Goal: Information Seeking & Learning: Find specific fact

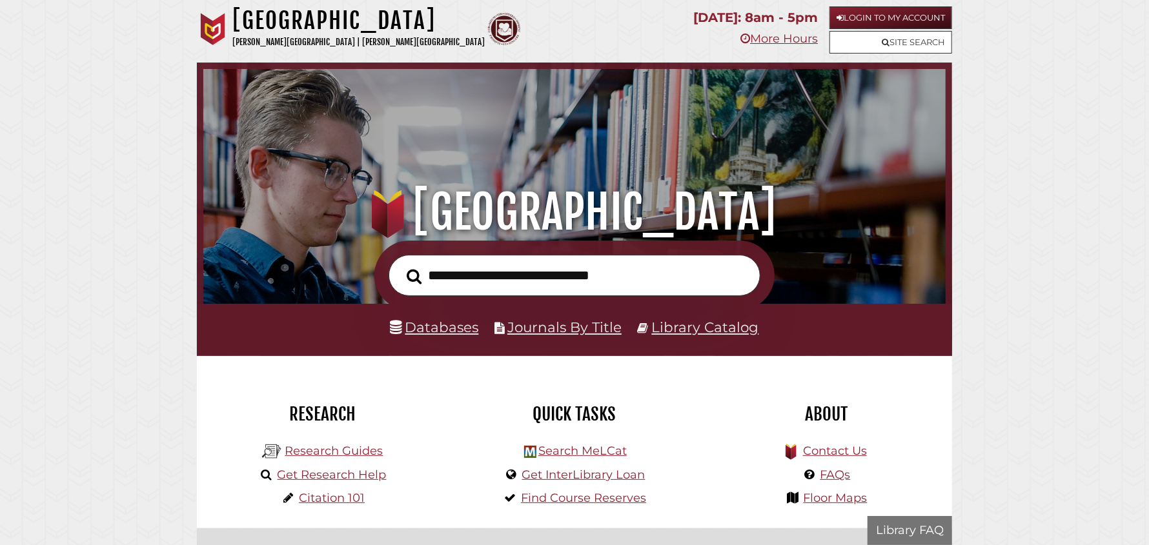
scroll to position [245, 736]
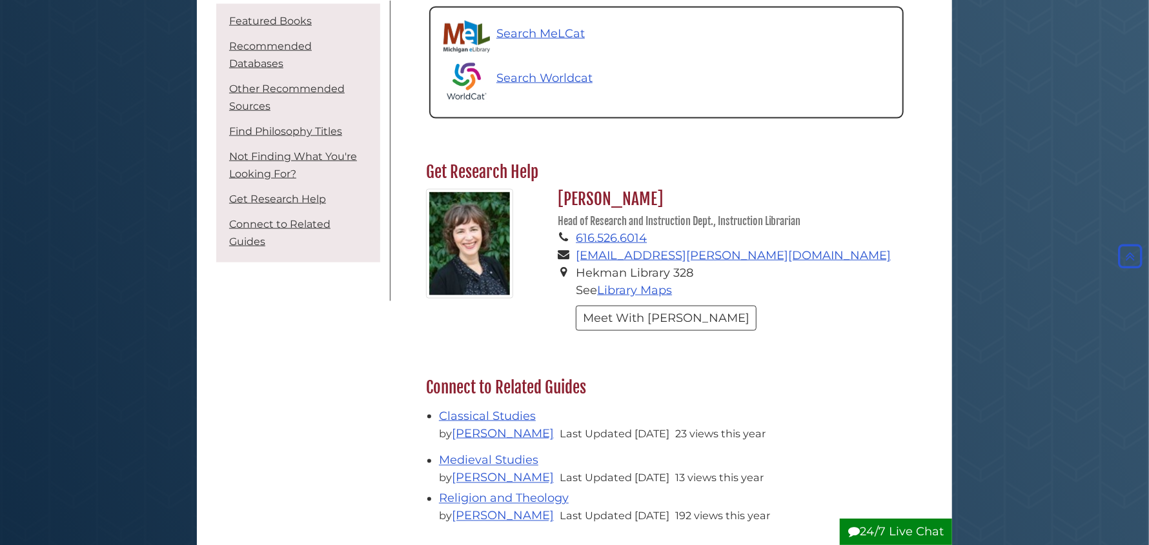
scroll to position [1097, 0]
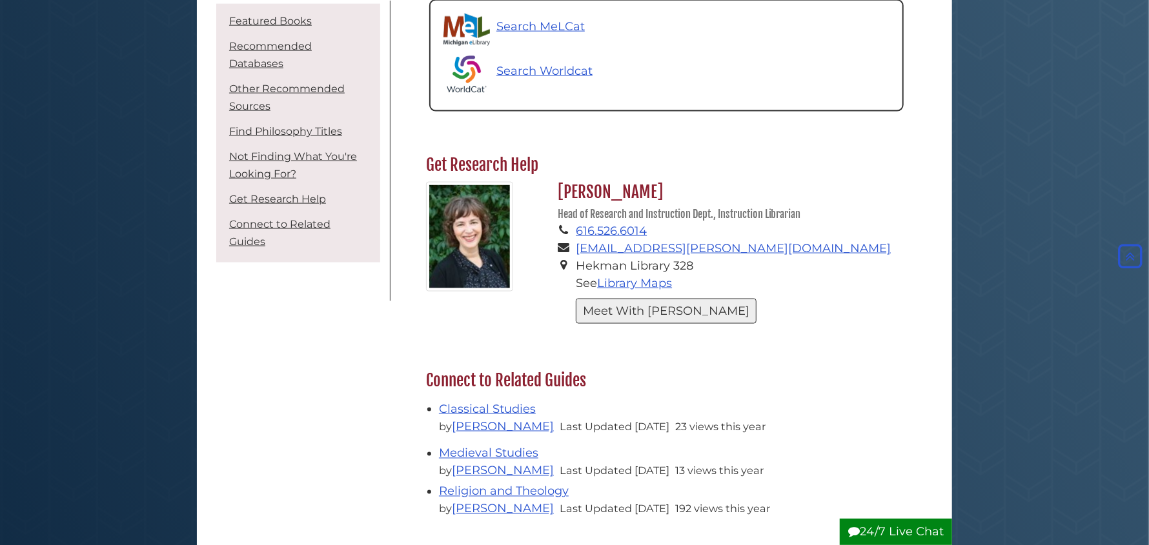
click at [653, 299] on button "Meet With Sarah" at bounding box center [666, 311] width 181 height 25
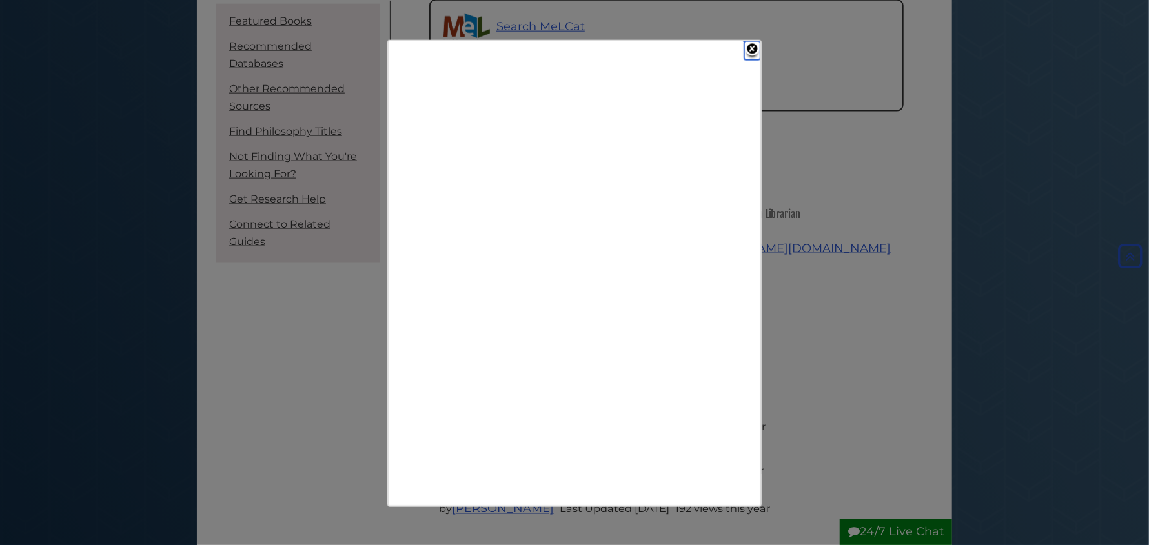
click at [747, 50] on link "Close" at bounding box center [752, 50] width 16 height 19
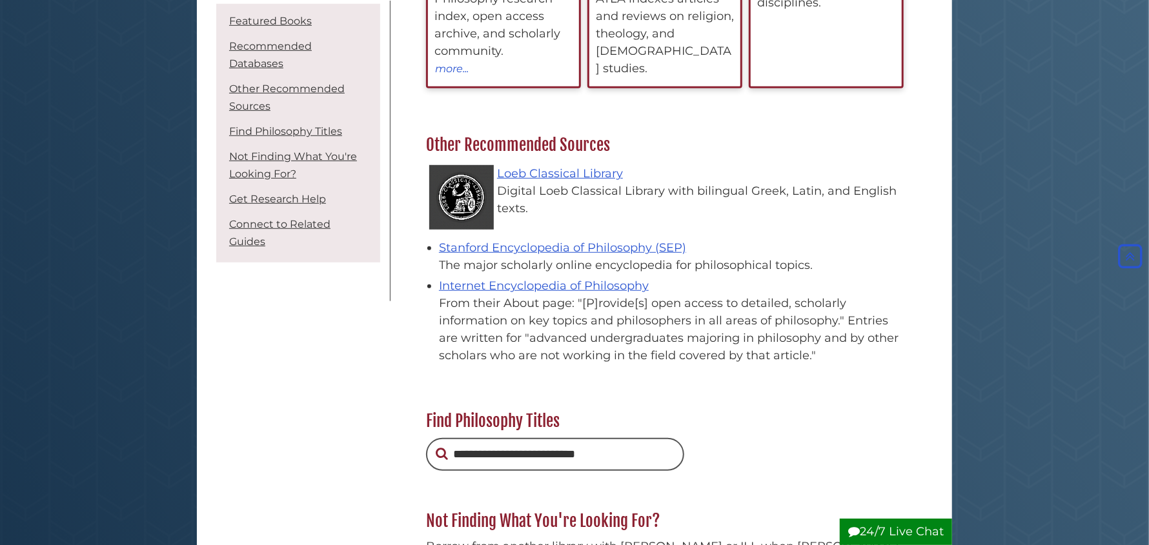
scroll to position [516, 0]
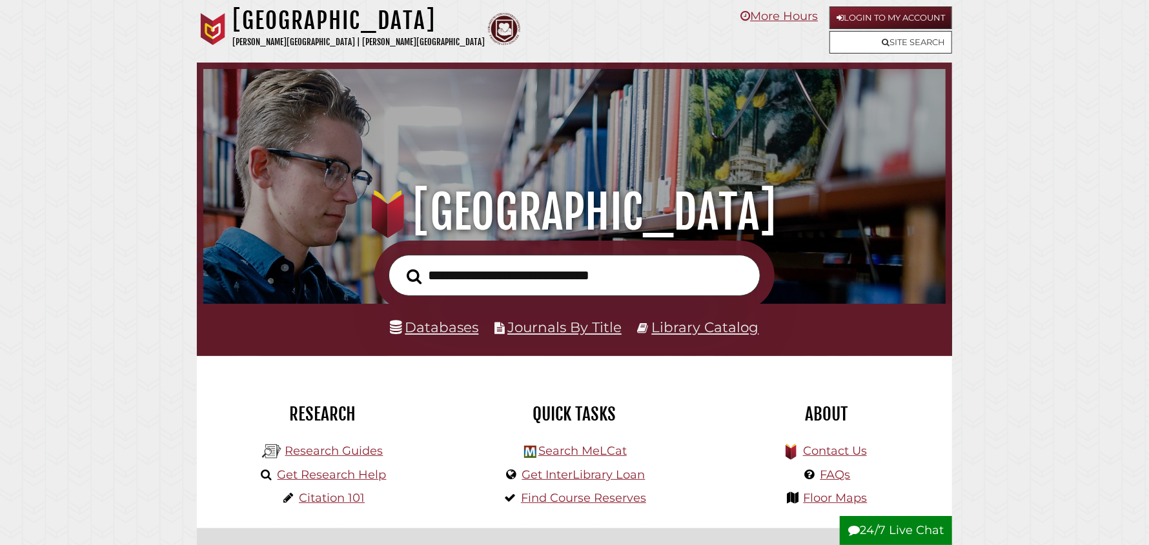
scroll to position [245, 736]
click at [445, 275] on input "text" at bounding box center [575, 276] width 372 height 42
type input "**********"
click at [400, 265] on button "Search" at bounding box center [414, 276] width 28 height 23
